Goal: Check status: Check status

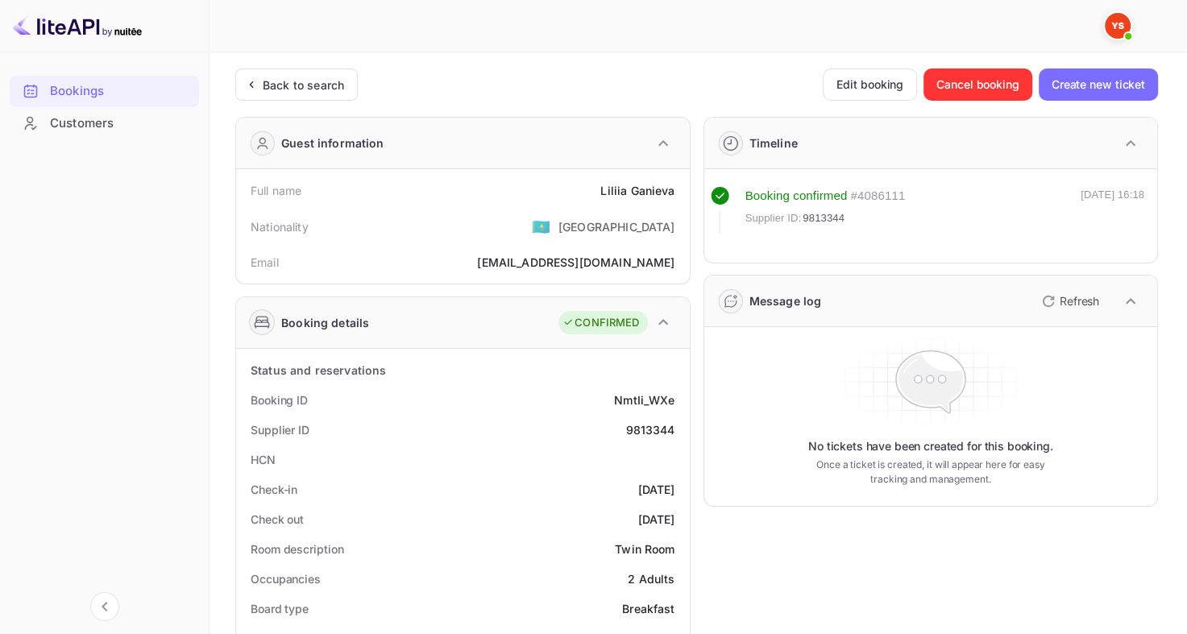
click at [307, 98] on div "Back to search" at bounding box center [296, 85] width 123 height 32
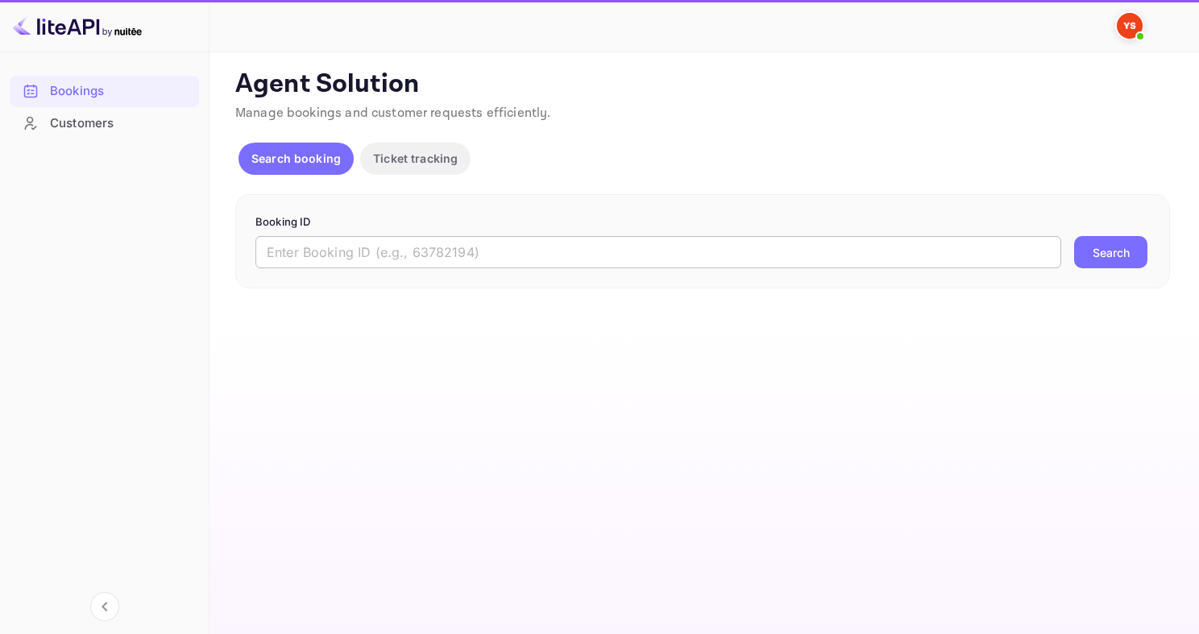
click at [382, 250] on input "text" at bounding box center [659, 252] width 806 height 32
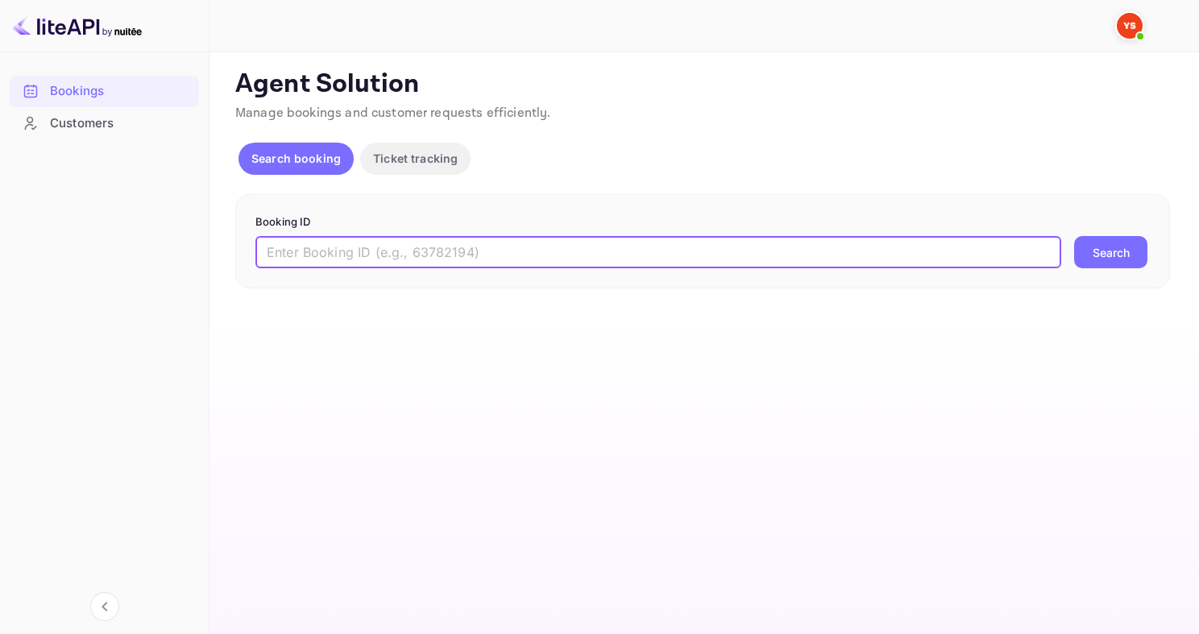
paste input "9736500"
type input "9736500"
click at [1074, 236] on button "Search" at bounding box center [1110, 252] width 73 height 32
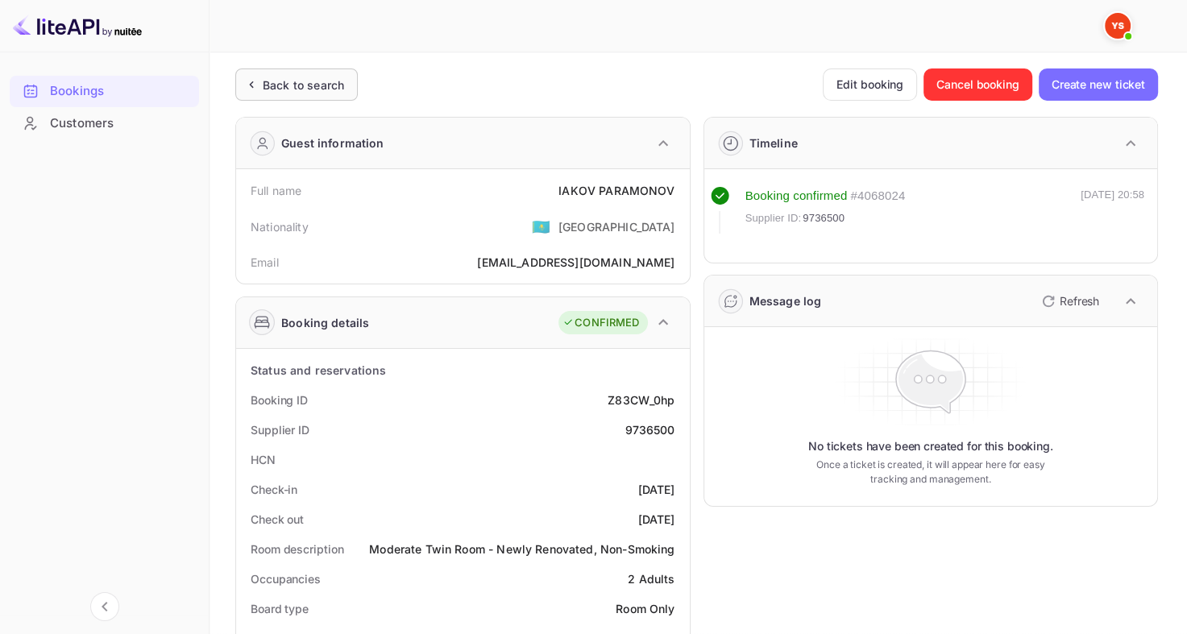
click at [239, 86] on div "Back to search" at bounding box center [296, 85] width 123 height 32
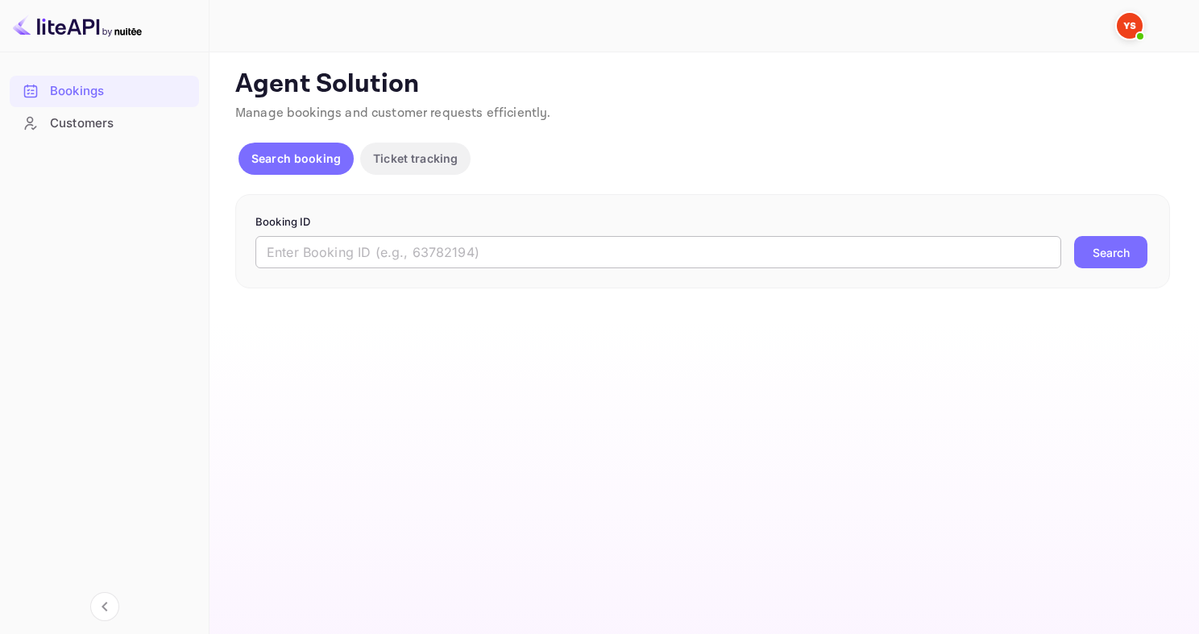
click at [425, 243] on input "text" at bounding box center [659, 252] width 806 height 32
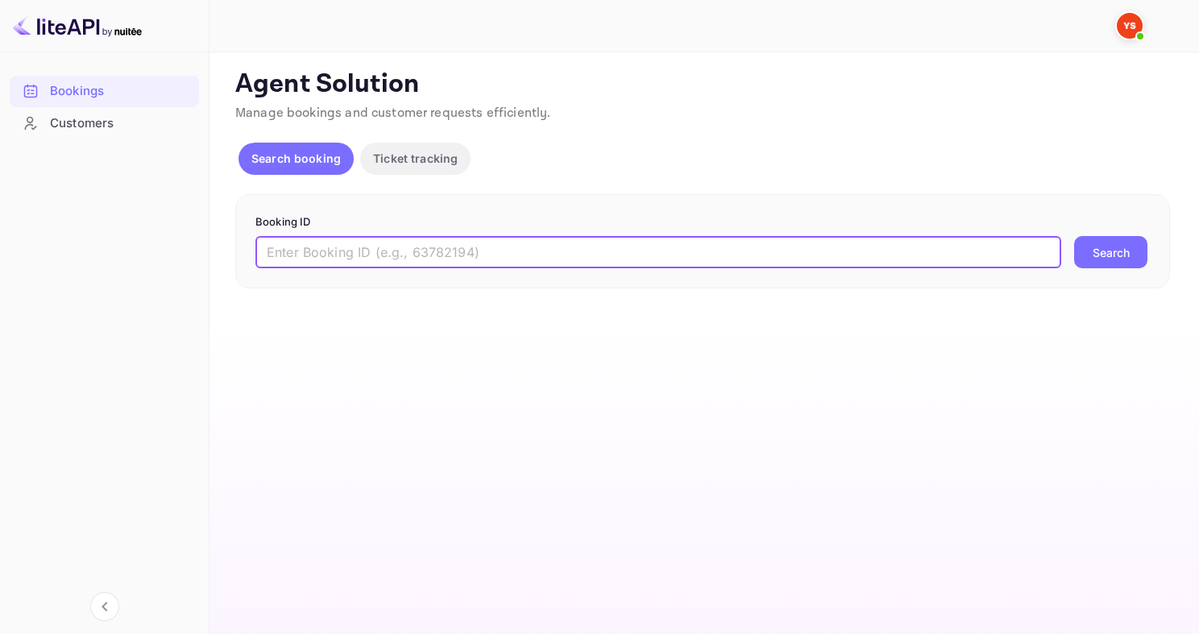
paste input "9678051"
type input "9678051"
click at [1074, 236] on button "Search" at bounding box center [1110, 252] width 73 height 32
